Goal: Transaction & Acquisition: Purchase product/service

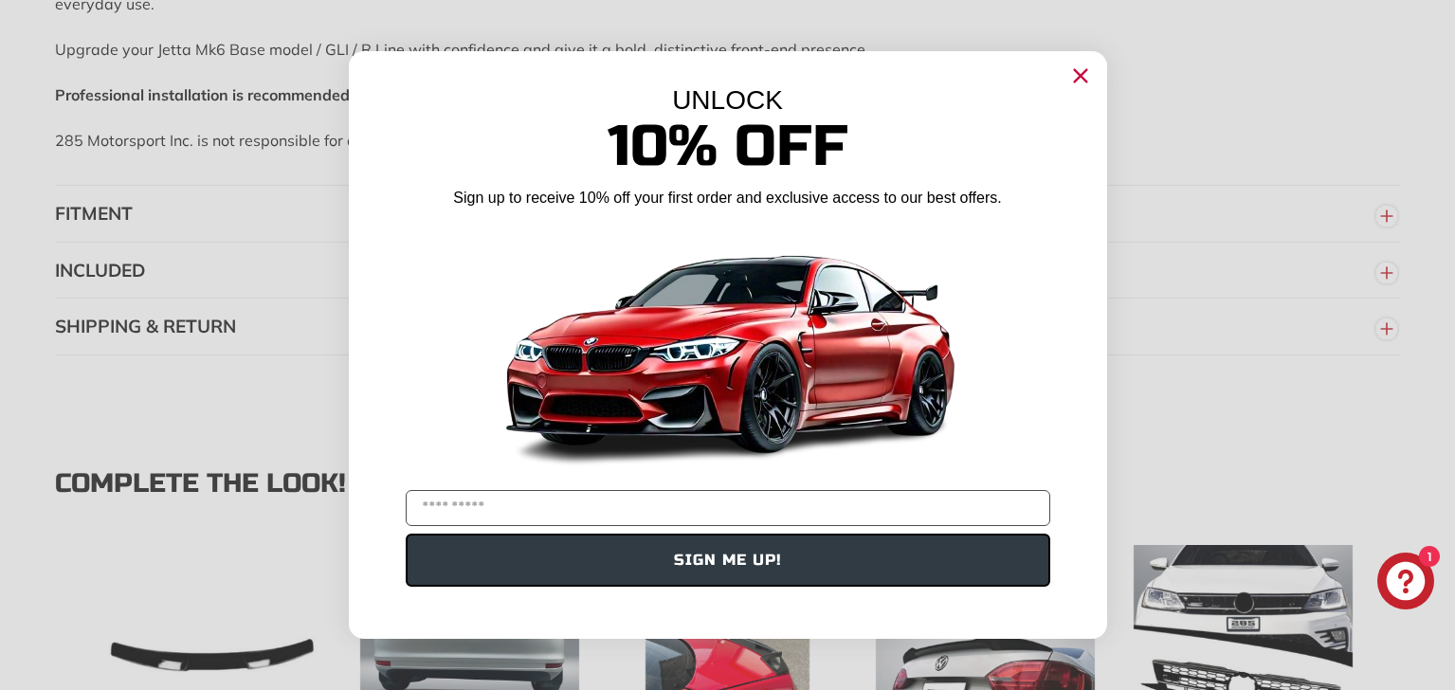
scroll to position [2070, 0]
